Goal: Information Seeking & Learning: Learn about a topic

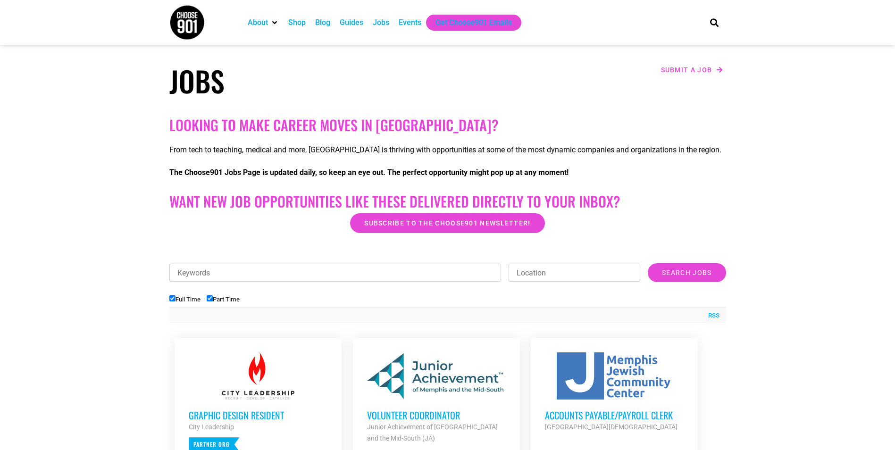
scroll to position [141, 0]
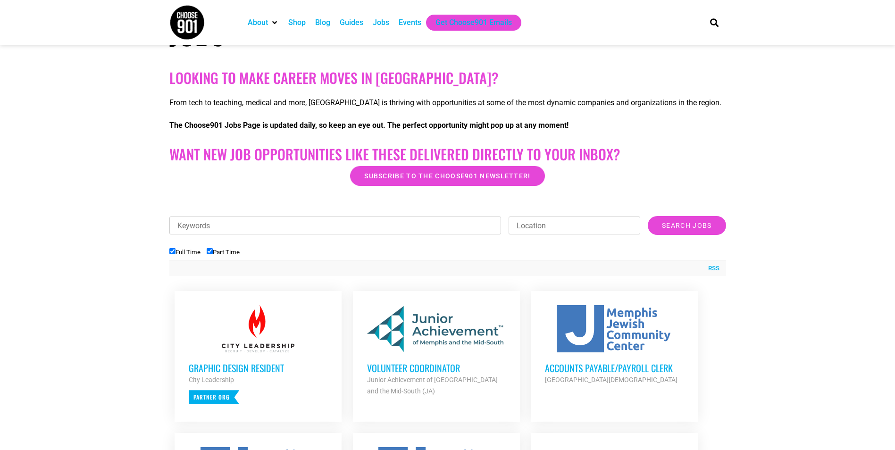
click at [207, 249] on li "Full Time" at bounding box center [187, 252] width 37 height 16
click at [214, 254] on label "Part Time" at bounding box center [223, 252] width 33 height 7
click at [213, 254] on input "Part Time" at bounding box center [210, 251] width 6 height 6
checkbox input "false"
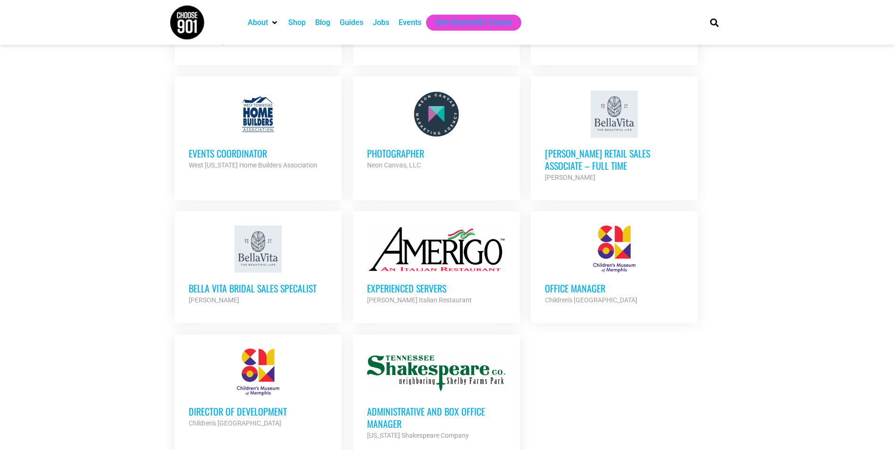
scroll to position [1038, 0]
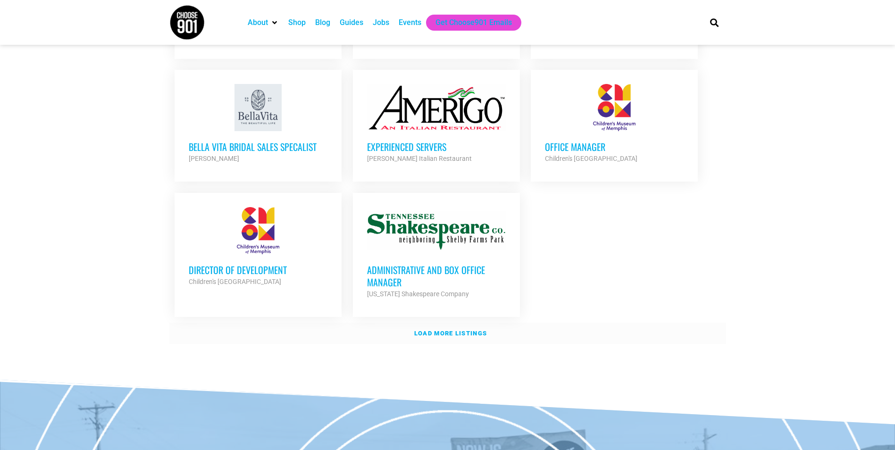
click at [434, 330] on strong "Load more listings" at bounding box center [450, 333] width 73 height 7
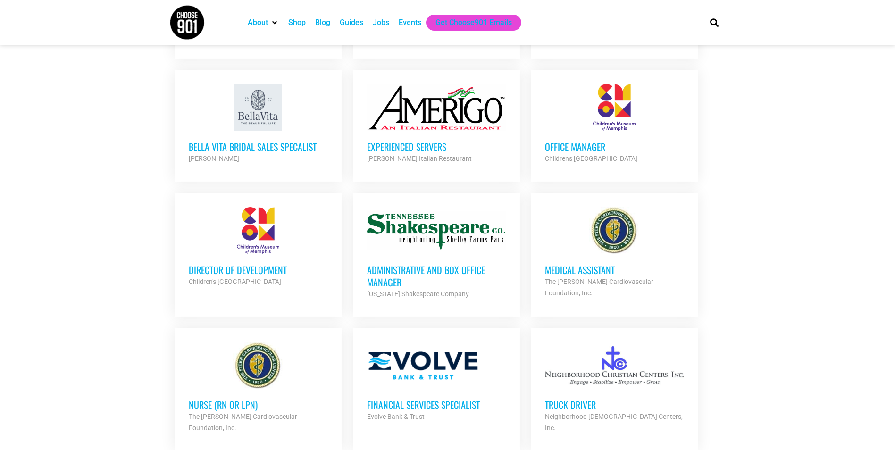
click at [572, 141] on h3 "Office Manager" at bounding box center [614, 147] width 139 height 12
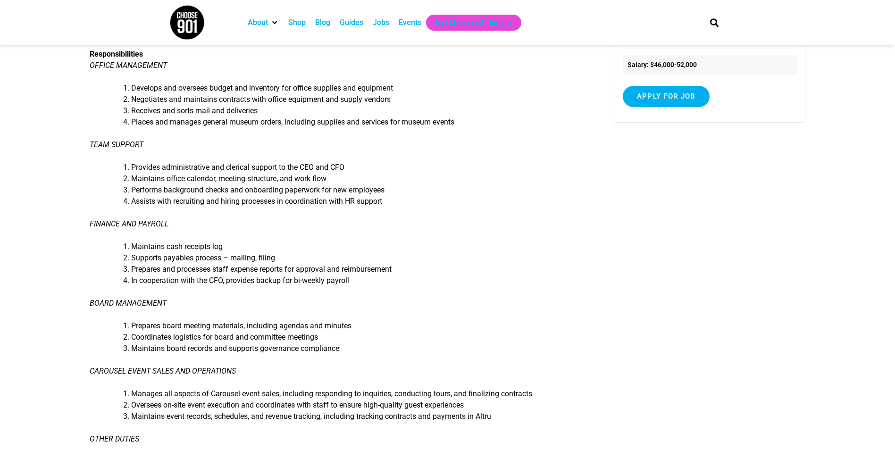
scroll to position [47, 0]
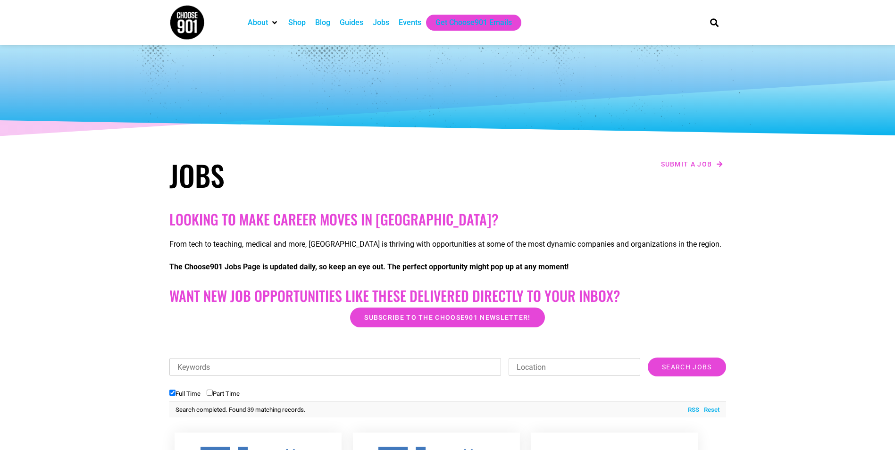
click at [344, 119] on div at bounding box center [448, 92] width 566 height 94
